Goal: Task Accomplishment & Management: Use online tool/utility

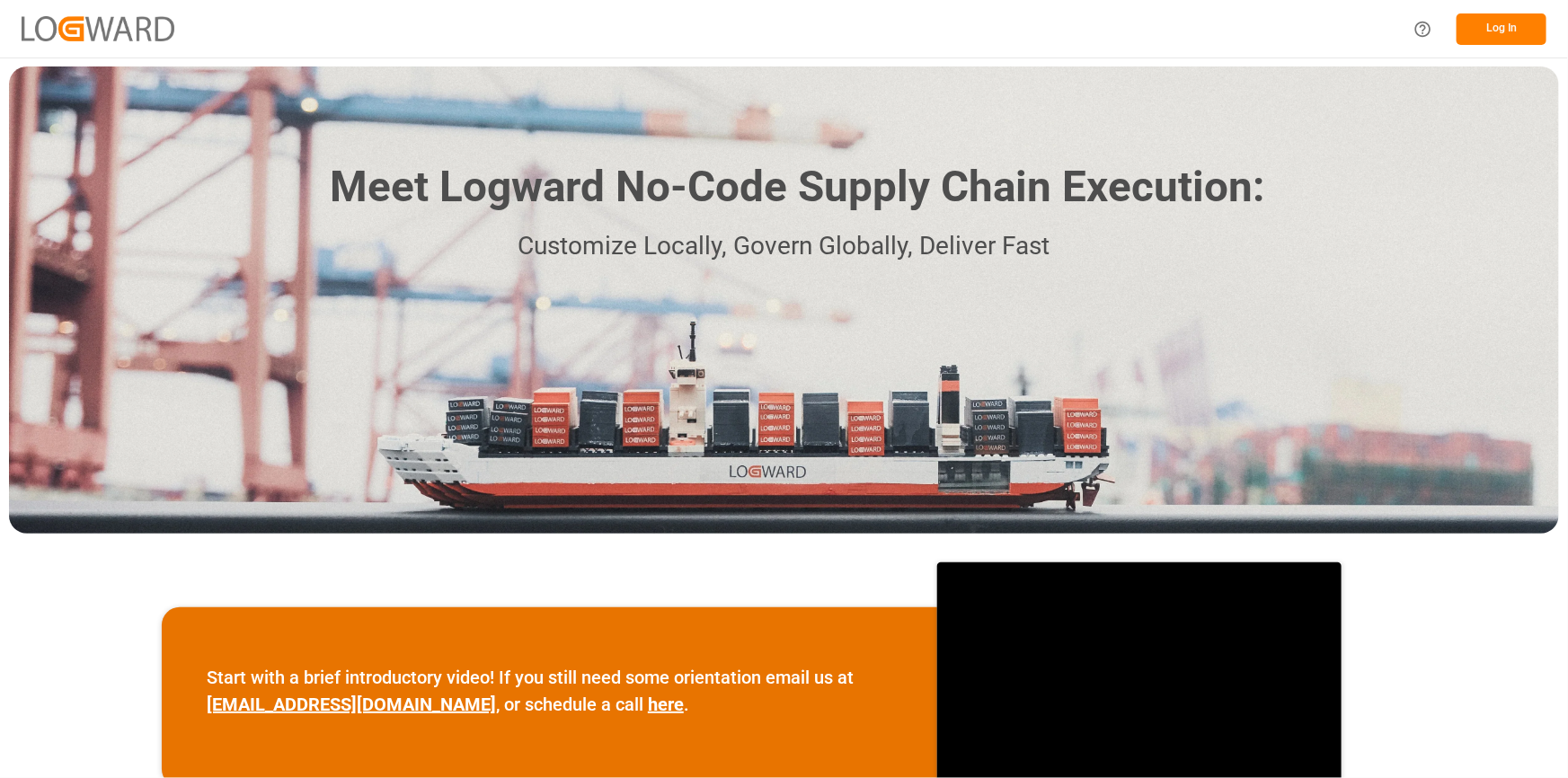
click at [1502, 26] on button "Log In" at bounding box center [1501, 29] width 90 height 32
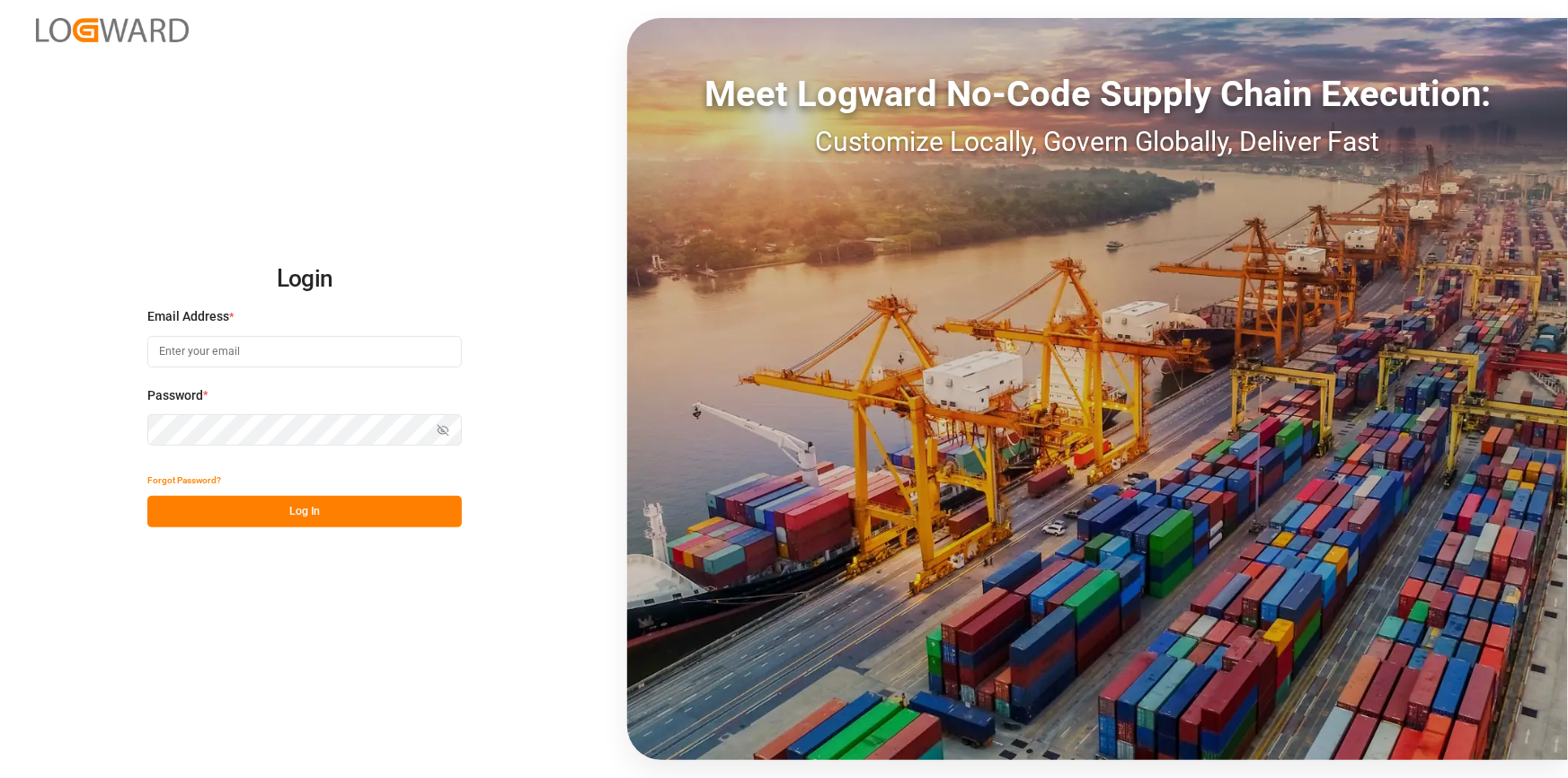
type input "[PERSON_NAME][EMAIL_ADDRESS][PERSON_NAME][DOMAIN_NAME]"
click at [370, 506] on button "Log In" at bounding box center [305, 512] width 315 height 32
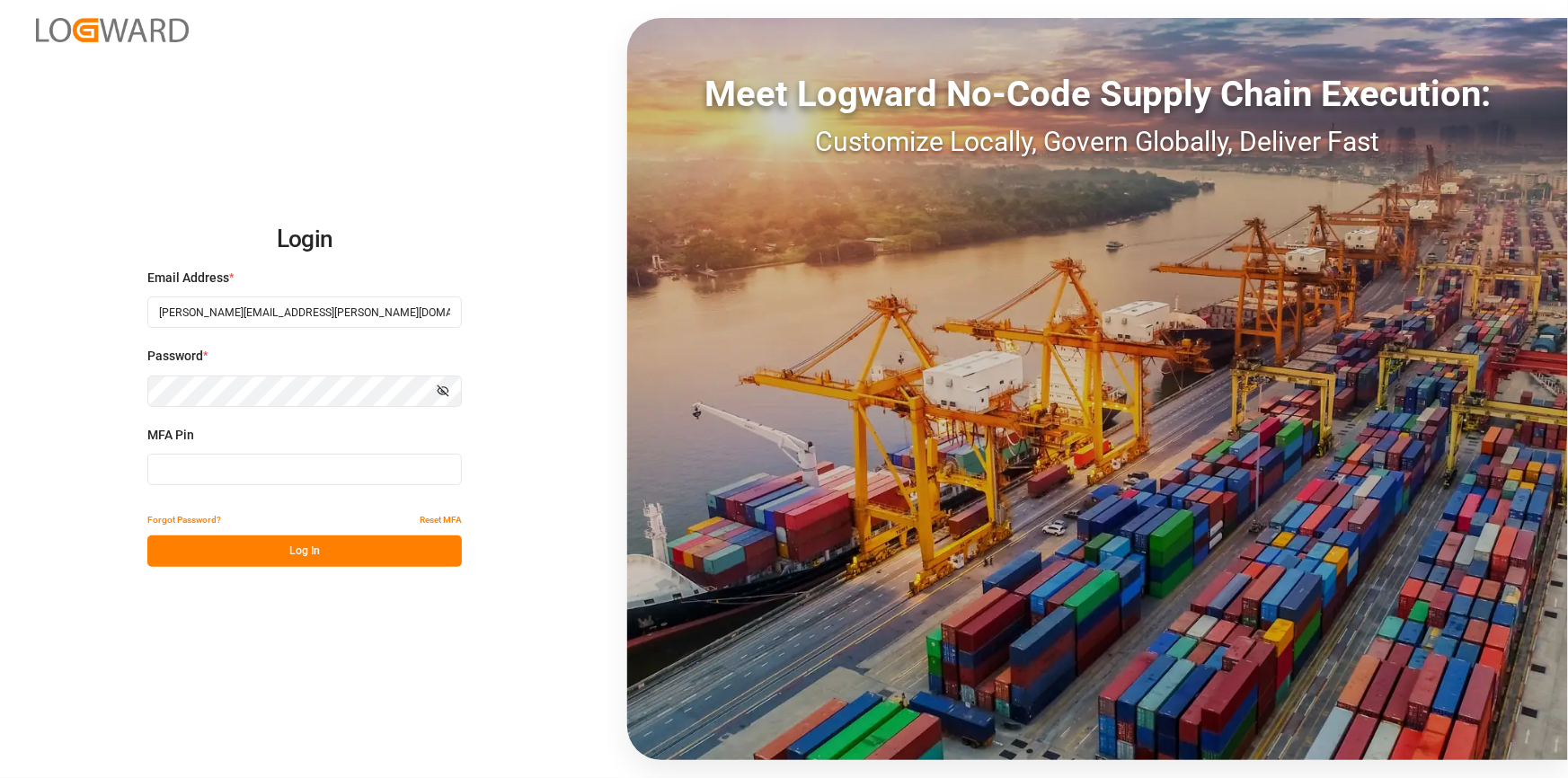
click at [405, 454] on input at bounding box center [305, 470] width 315 height 32
type input "3"
type input "120225"
click at [336, 561] on button "Log In" at bounding box center [305, 551] width 315 height 32
